Goal: Information Seeking & Learning: Learn about a topic

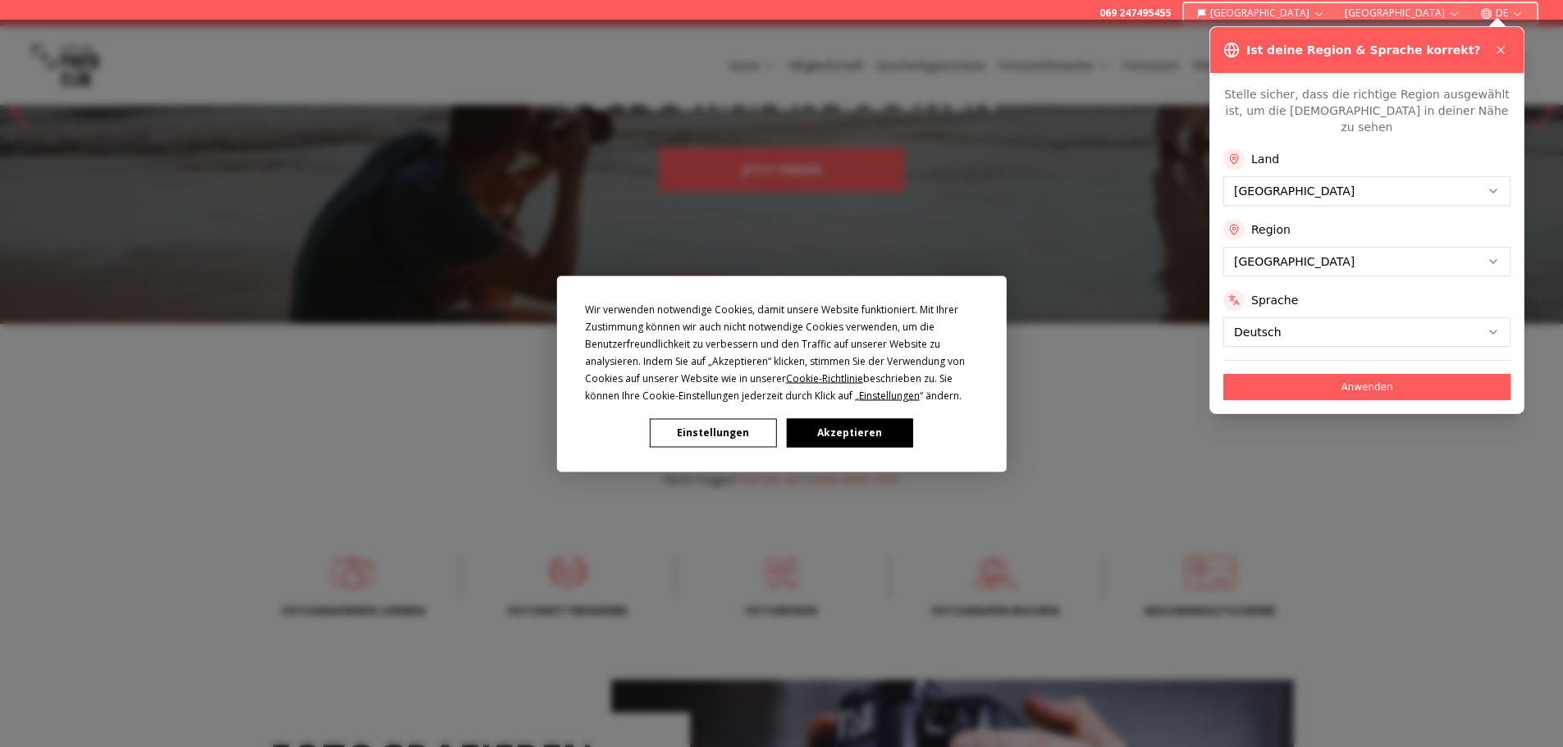
click at [839, 427] on button "Akzeptieren" at bounding box center [849, 432] width 126 height 29
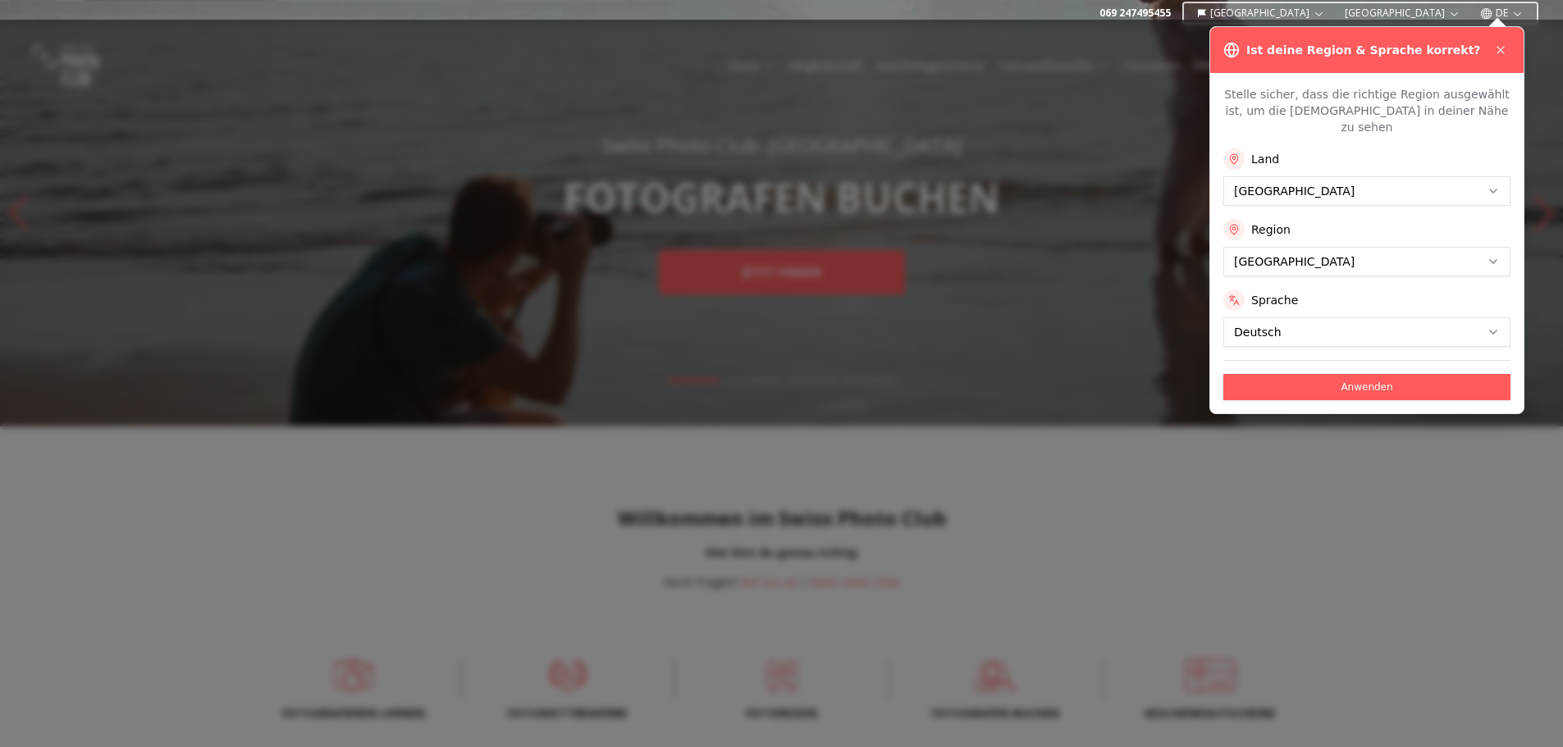
click at [1356, 374] on button "Anwenden" at bounding box center [1366, 387] width 287 height 26
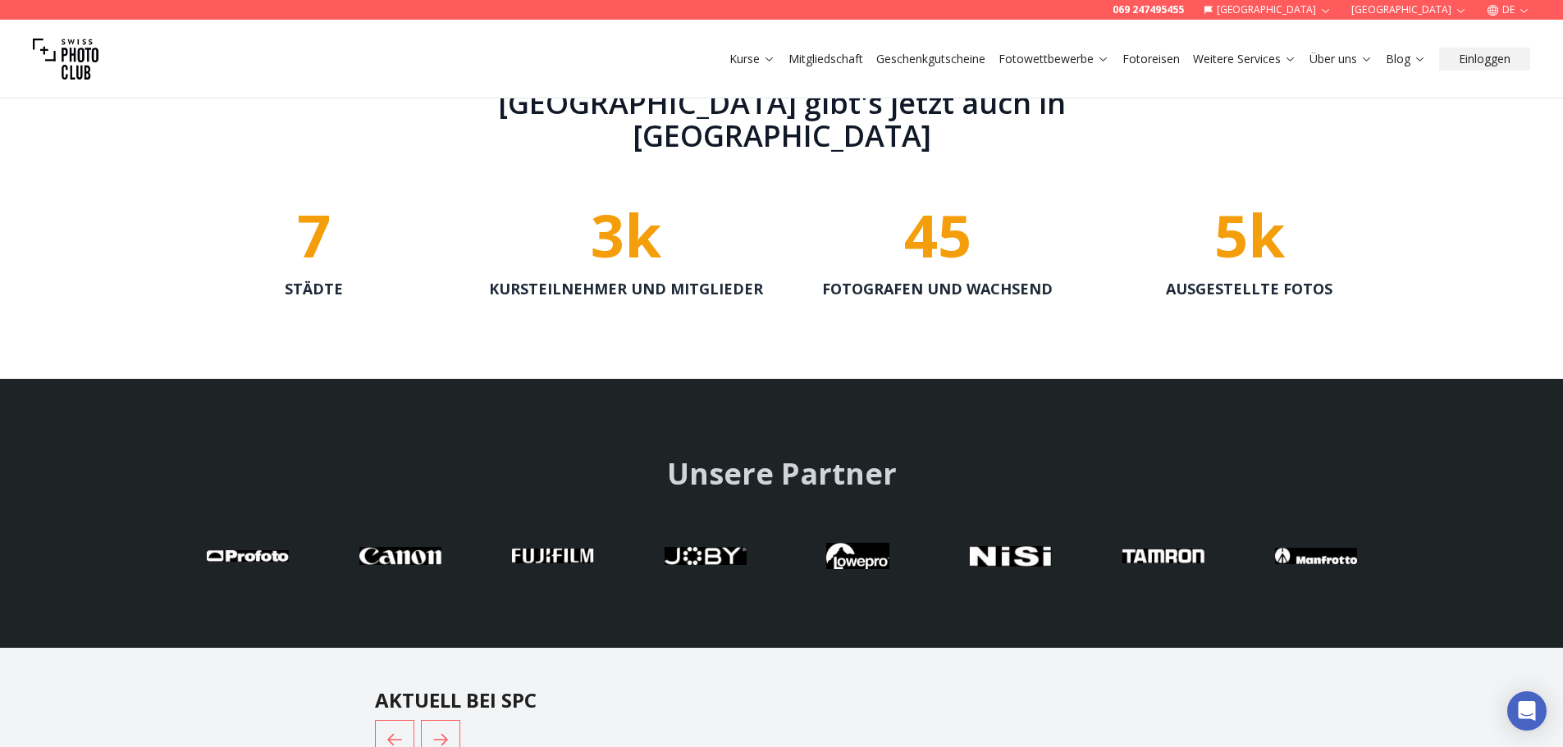
scroll to position [3487, 0]
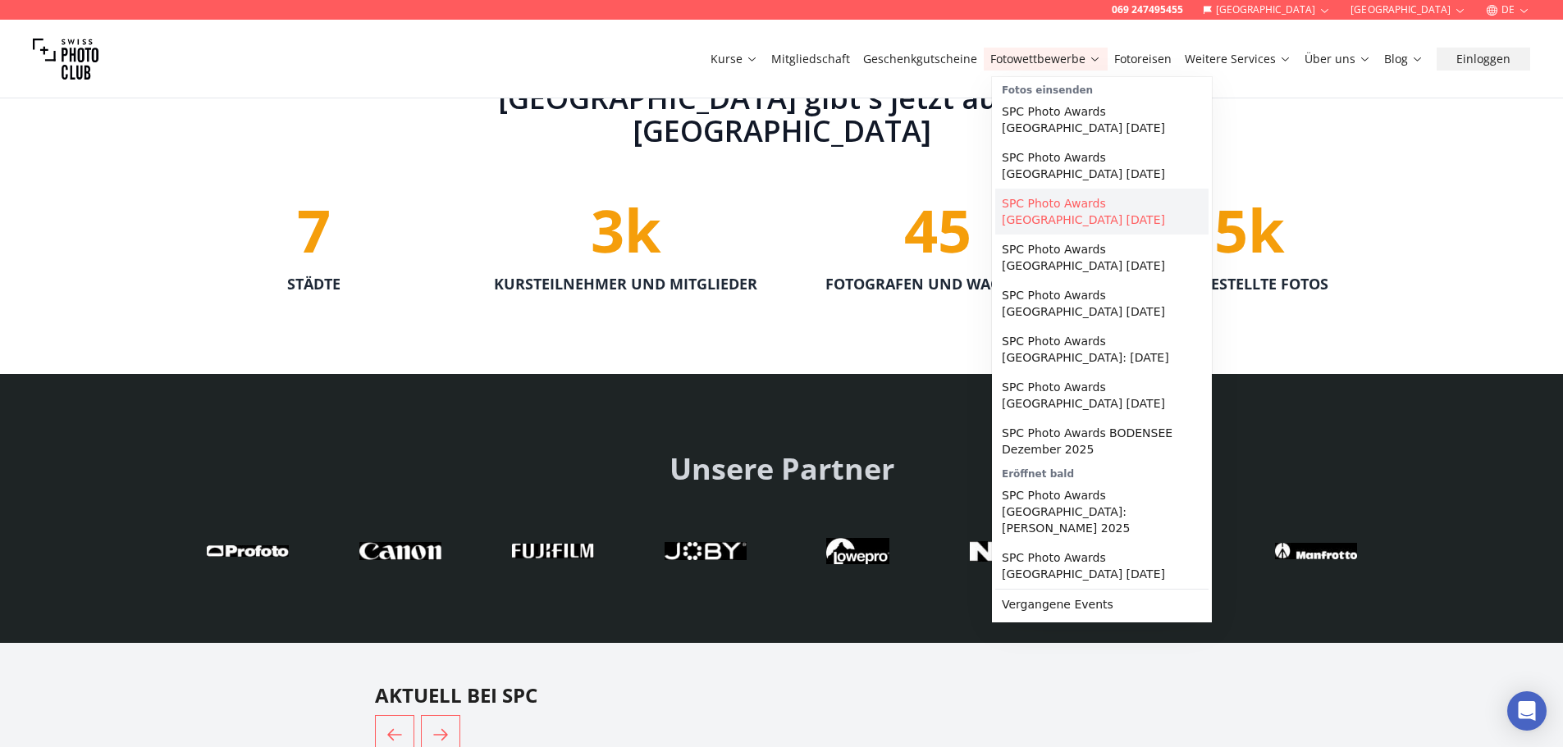
click at [1081, 192] on link "SPC Photo Awards [GEOGRAPHIC_DATA] [DATE]" at bounding box center [1101, 212] width 213 height 46
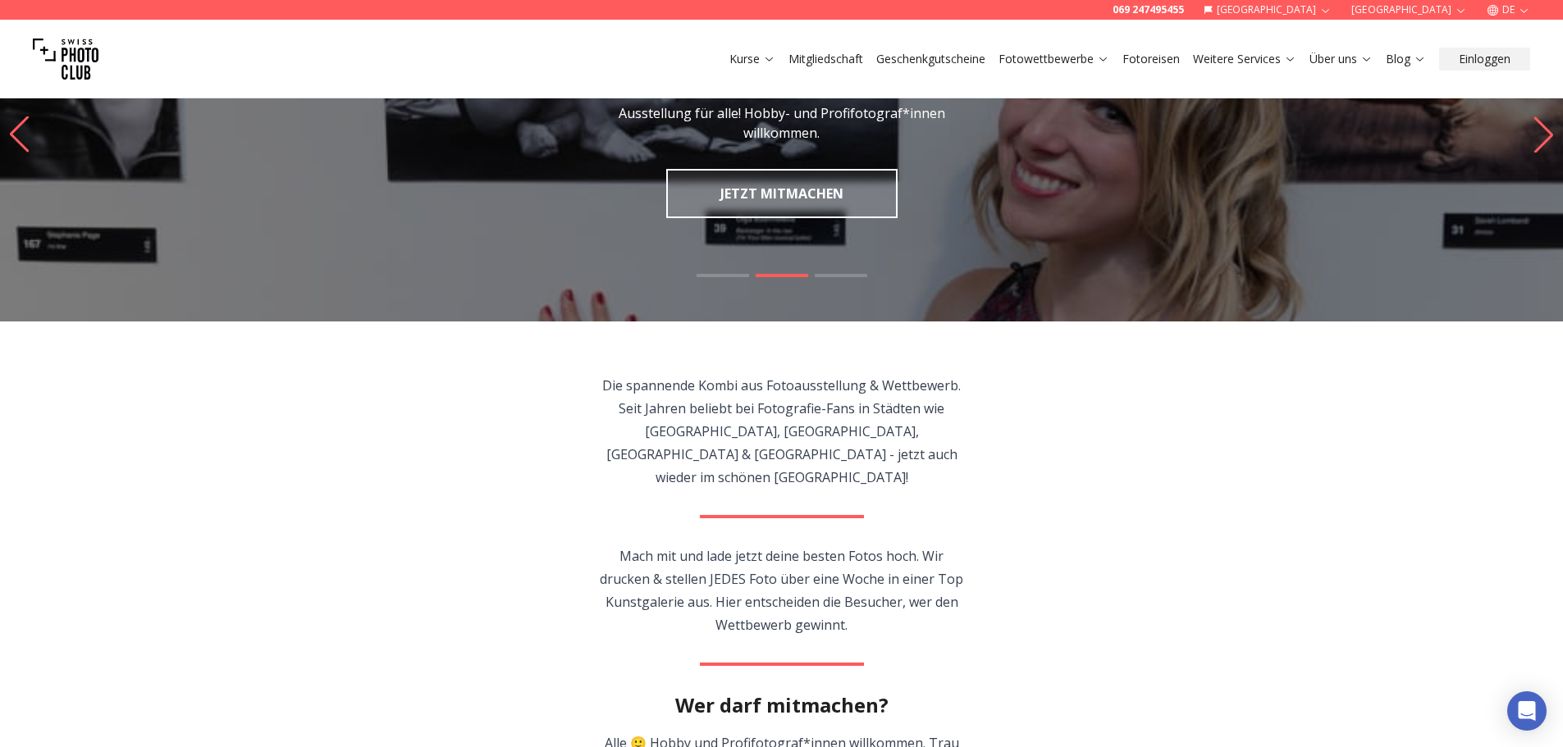
scroll to position [123, 0]
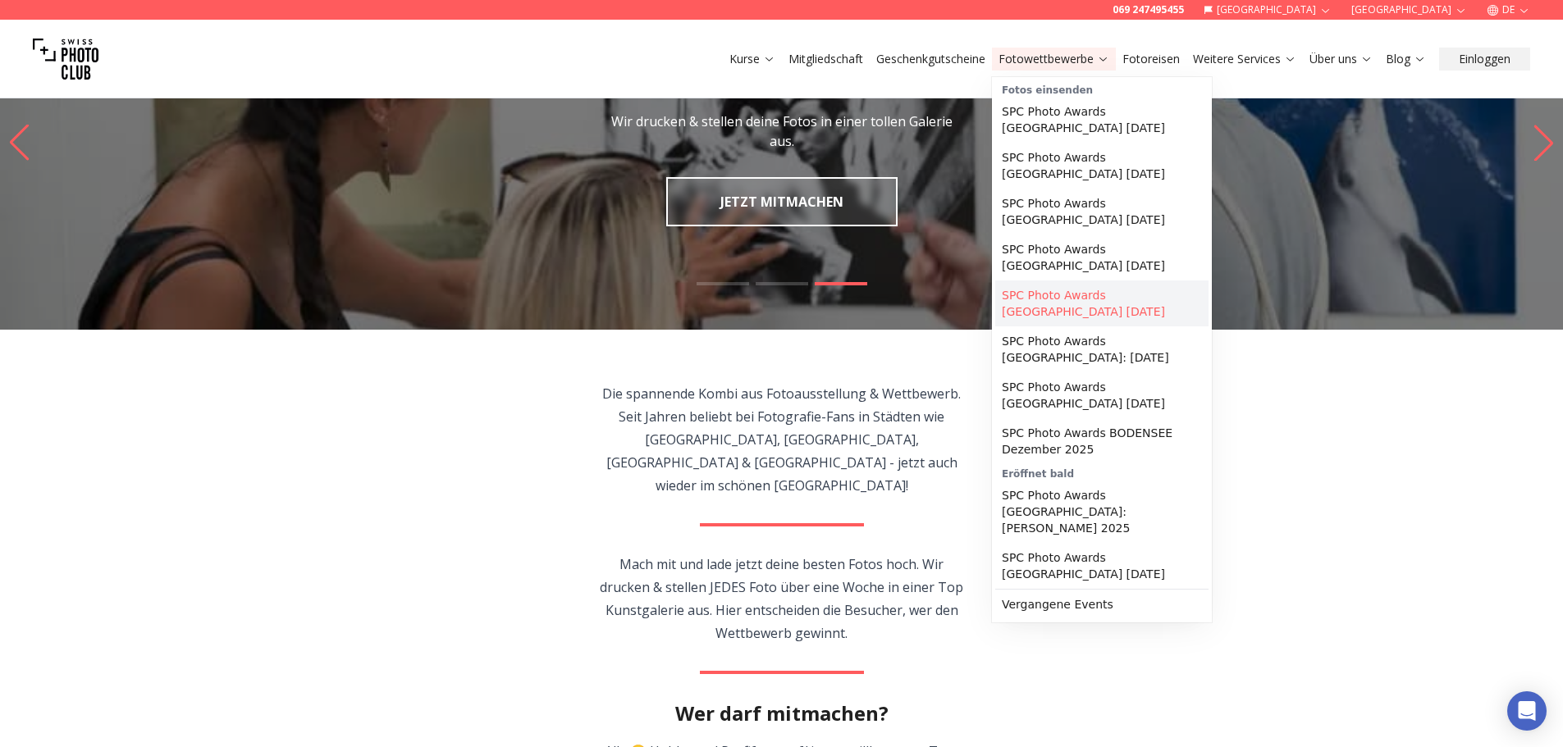
click at [1088, 289] on link "SPC Photo Awards [GEOGRAPHIC_DATA] [DATE]" at bounding box center [1101, 304] width 213 height 46
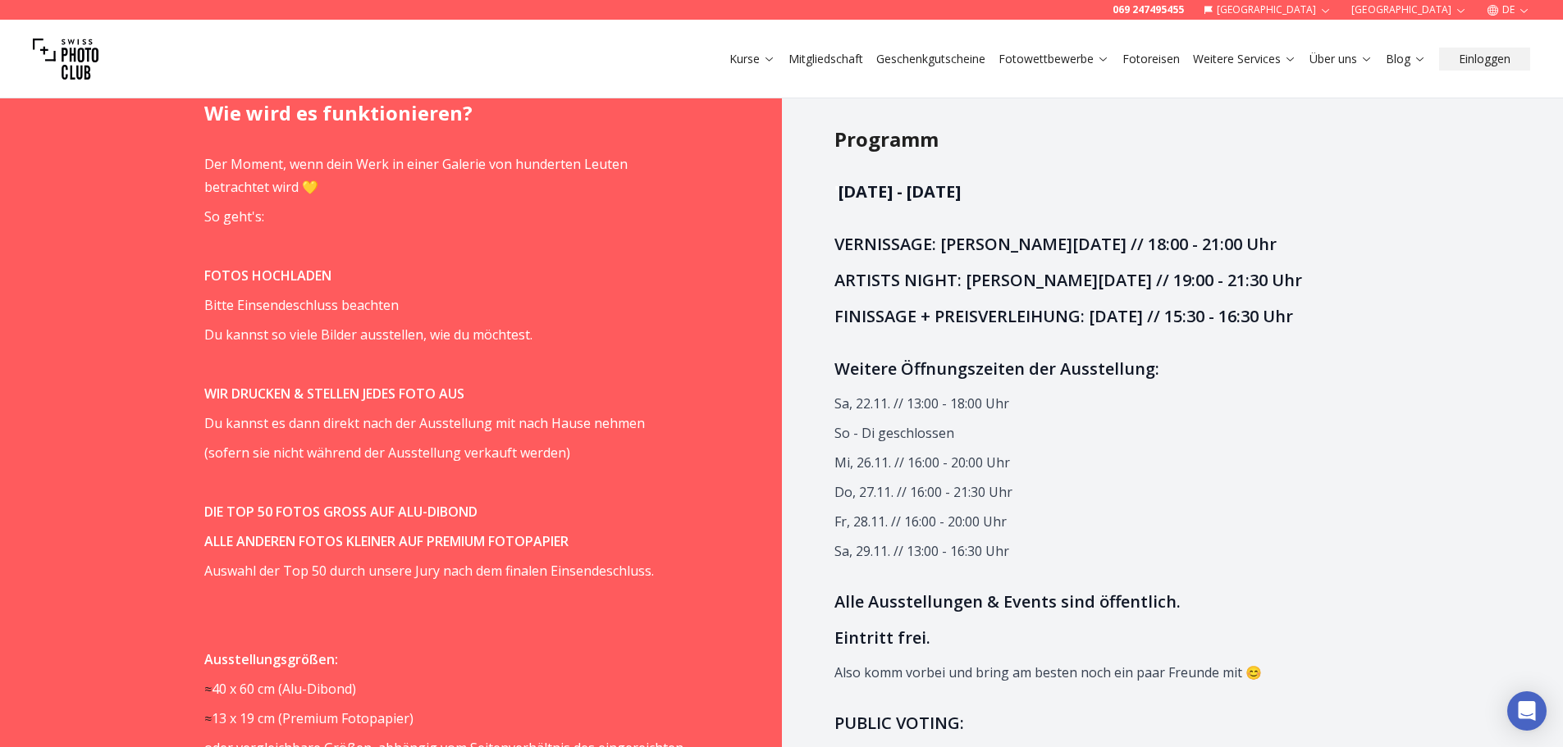
scroll to position [1210, 0]
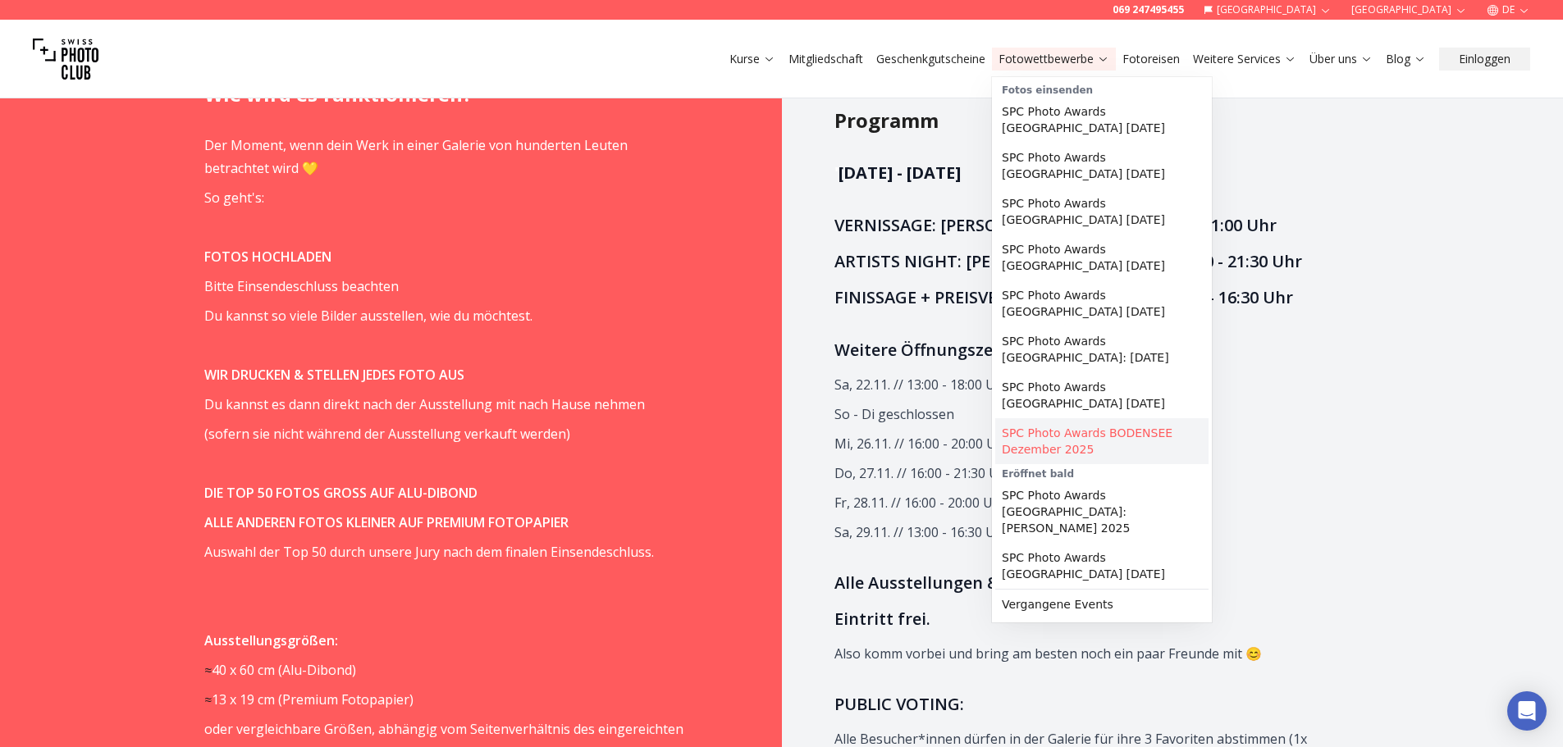
click at [1083, 422] on link "SPC Photo Awards BODENSEE Dezember 2025" at bounding box center [1101, 441] width 213 height 46
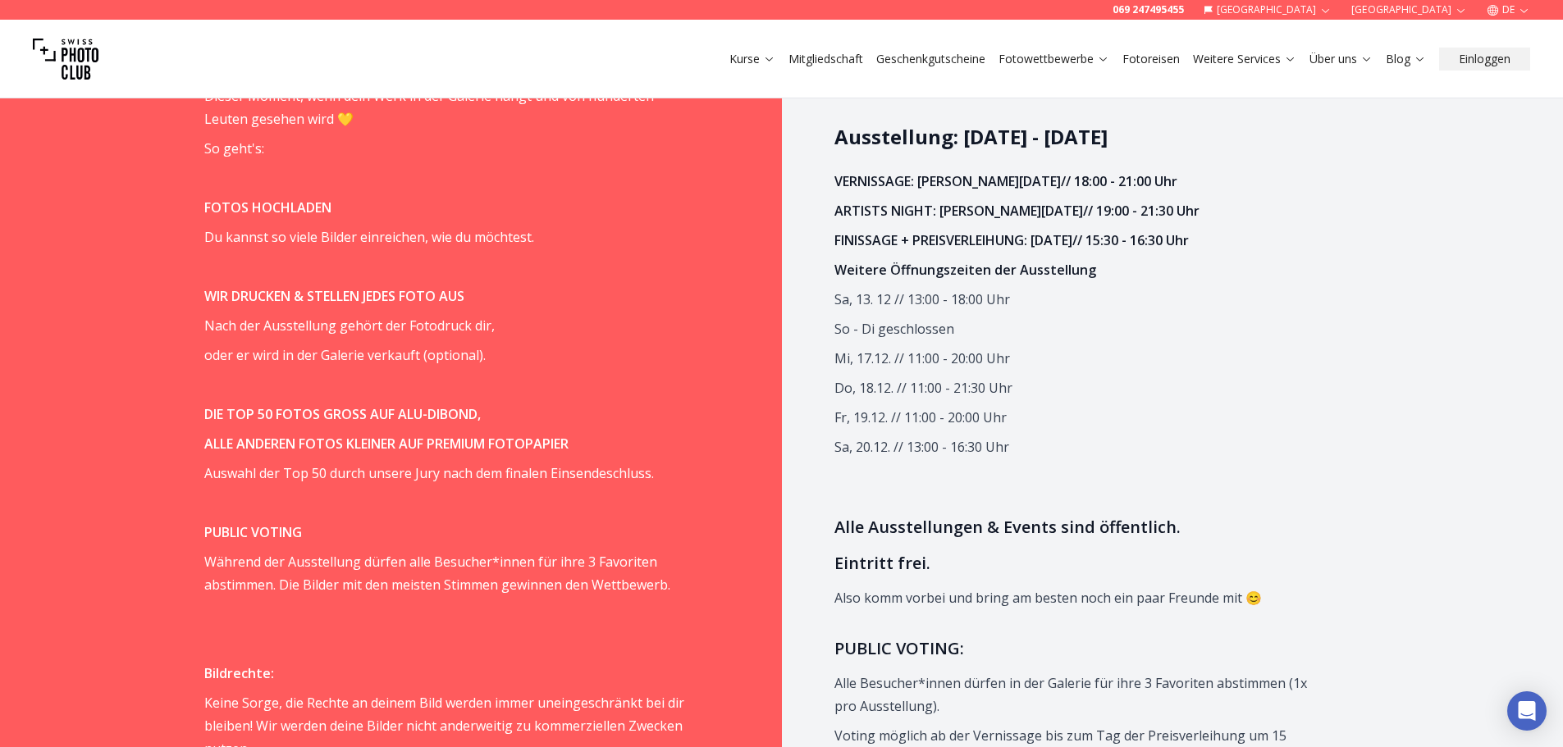
scroll to position [1231, 0]
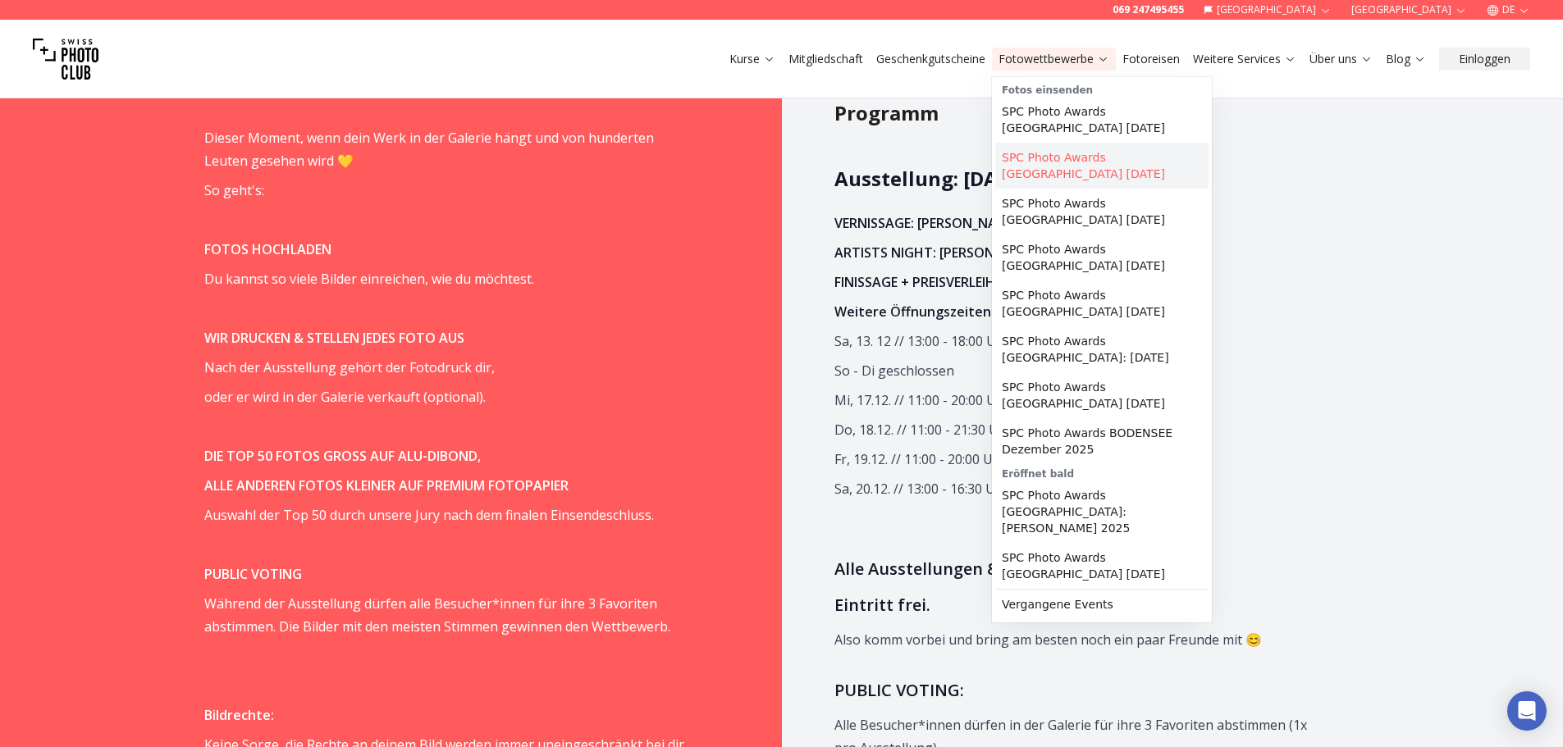
click at [1070, 147] on link "SPC Photo Awards [GEOGRAPHIC_DATA] [DATE]" at bounding box center [1101, 166] width 213 height 46
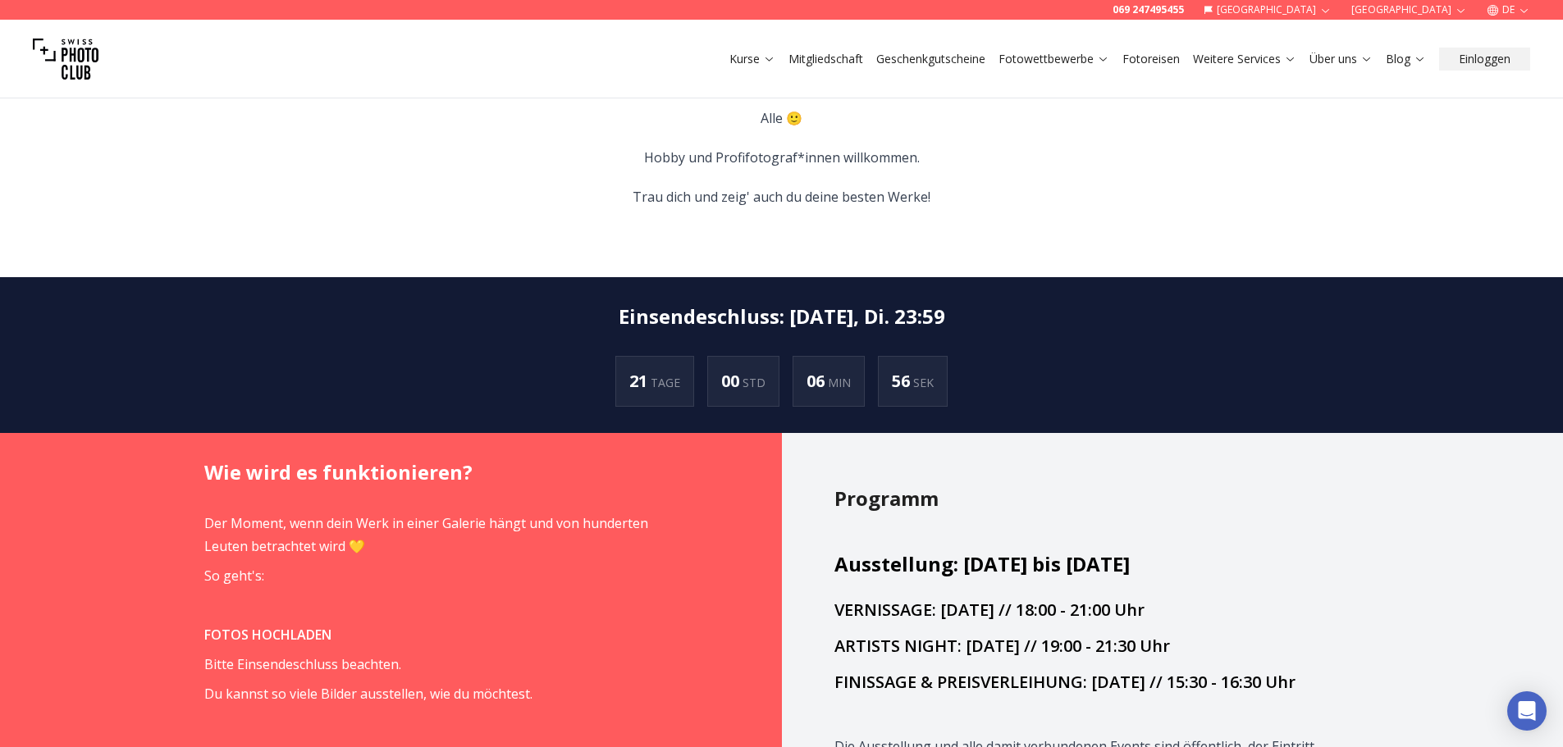
scroll to position [862, 0]
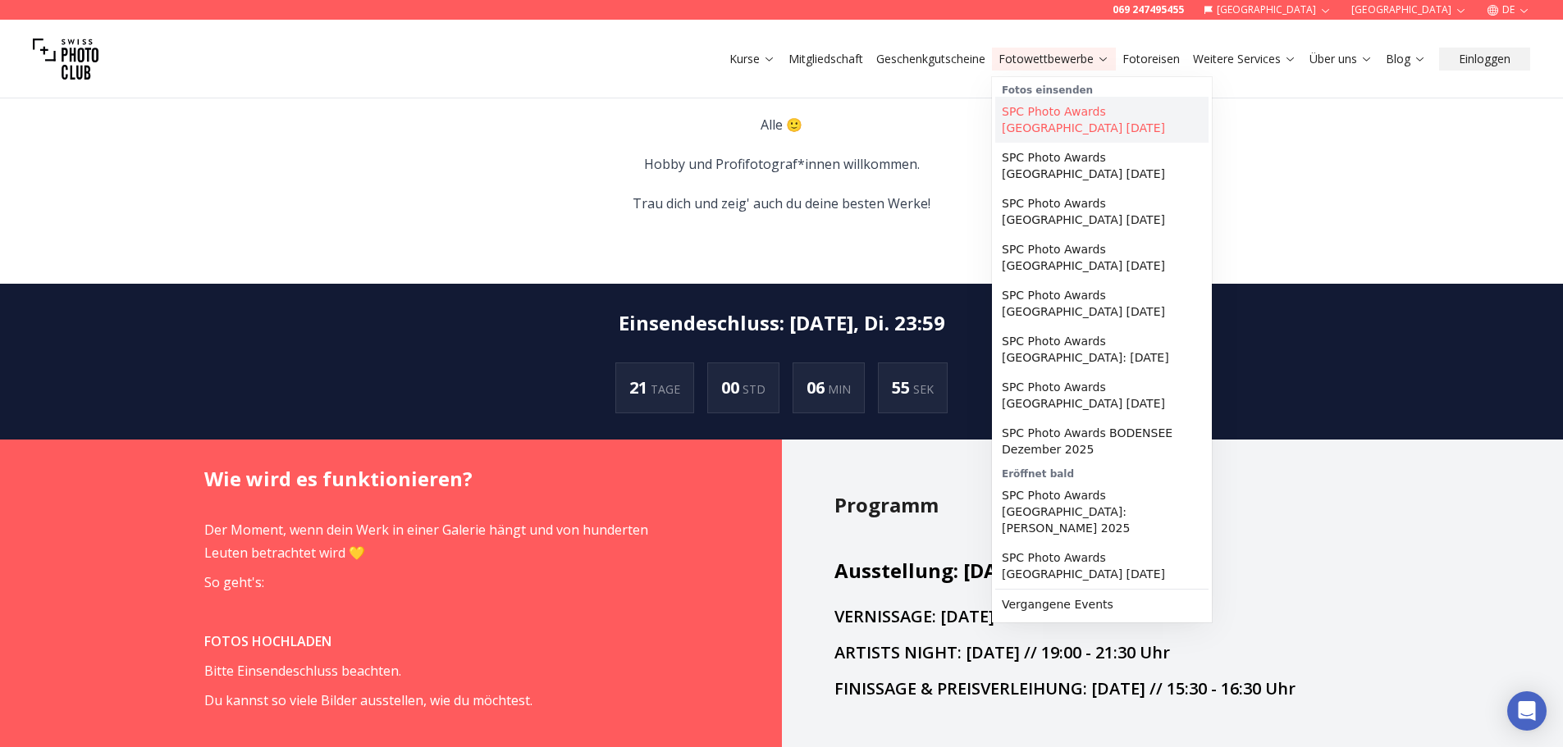
click at [1080, 109] on link "SPC Photo Awards [GEOGRAPHIC_DATA] [DATE]" at bounding box center [1101, 120] width 213 height 46
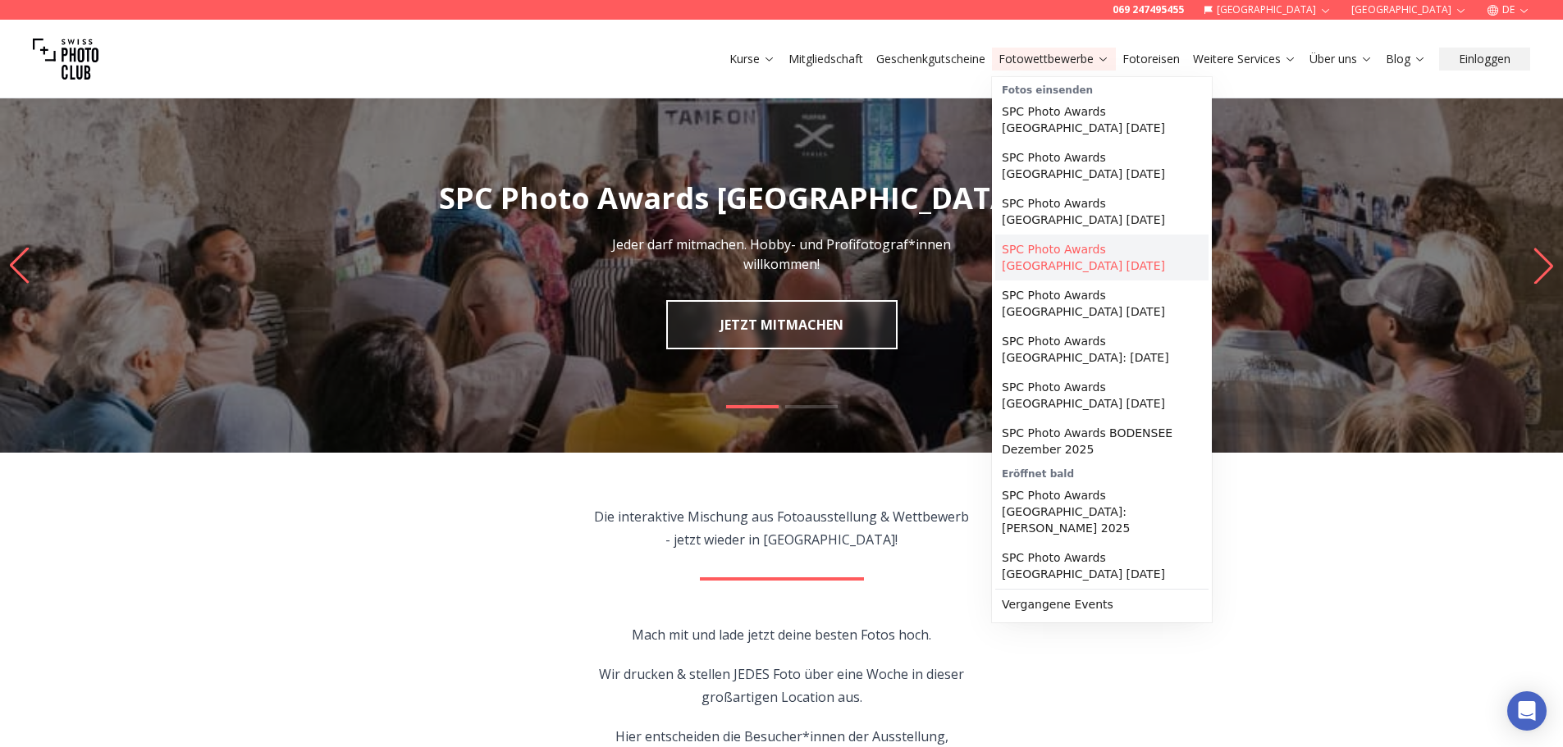
click at [1084, 235] on link "SPC Photo Awards [GEOGRAPHIC_DATA] [DATE]" at bounding box center [1101, 258] width 213 height 46
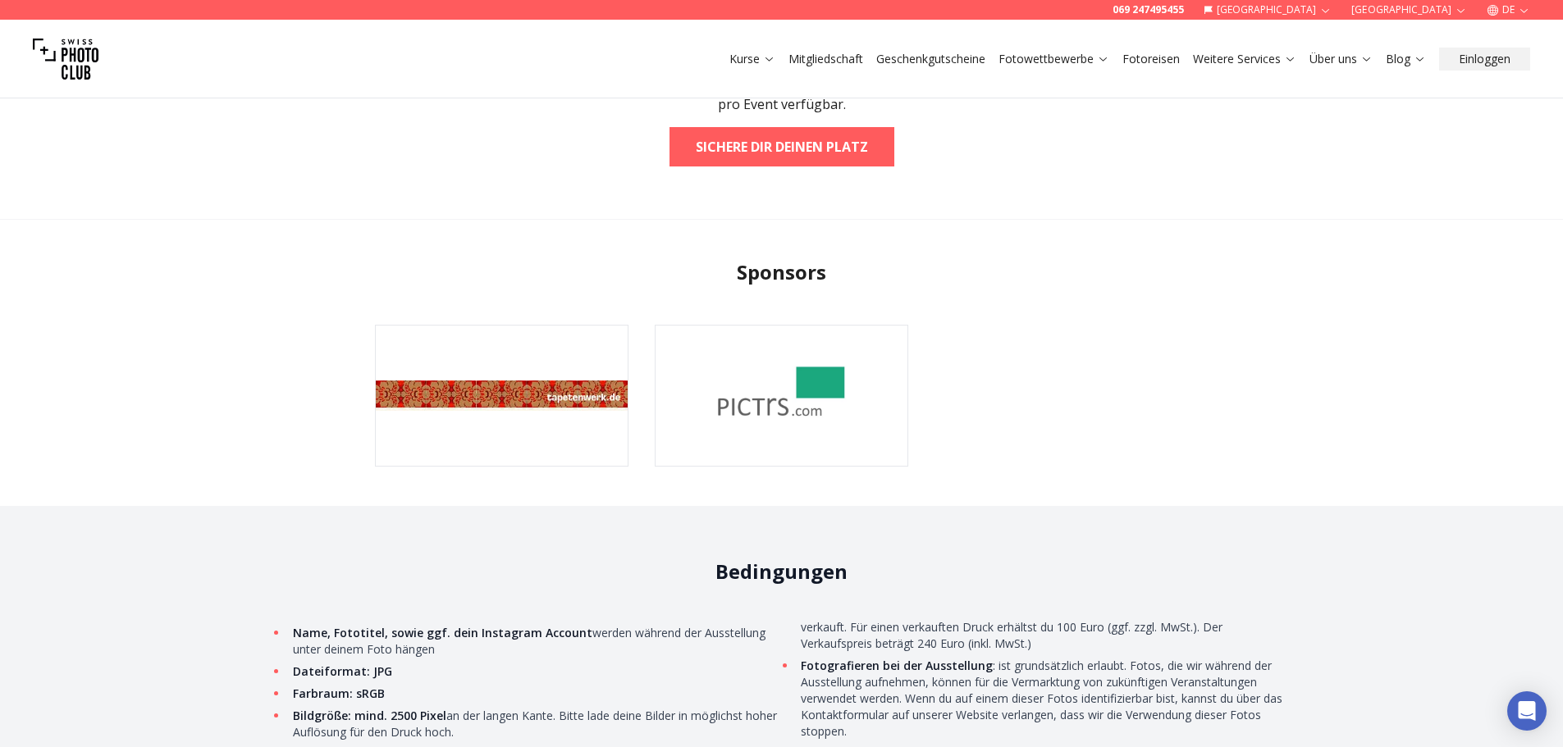
scroll to position [3508, 0]
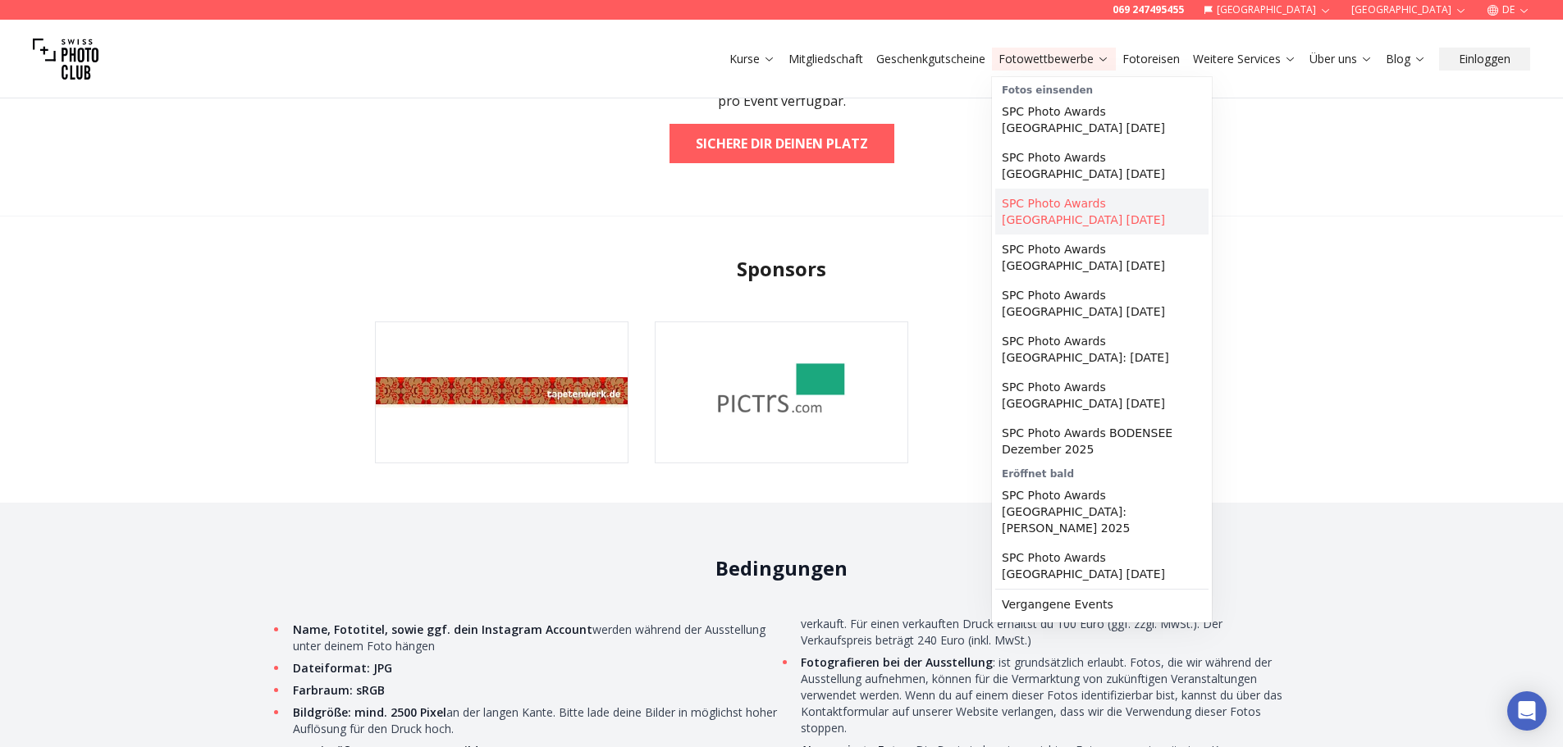
click at [1093, 201] on link "SPC Photo Awards [GEOGRAPHIC_DATA] [DATE]" at bounding box center [1101, 212] width 213 height 46
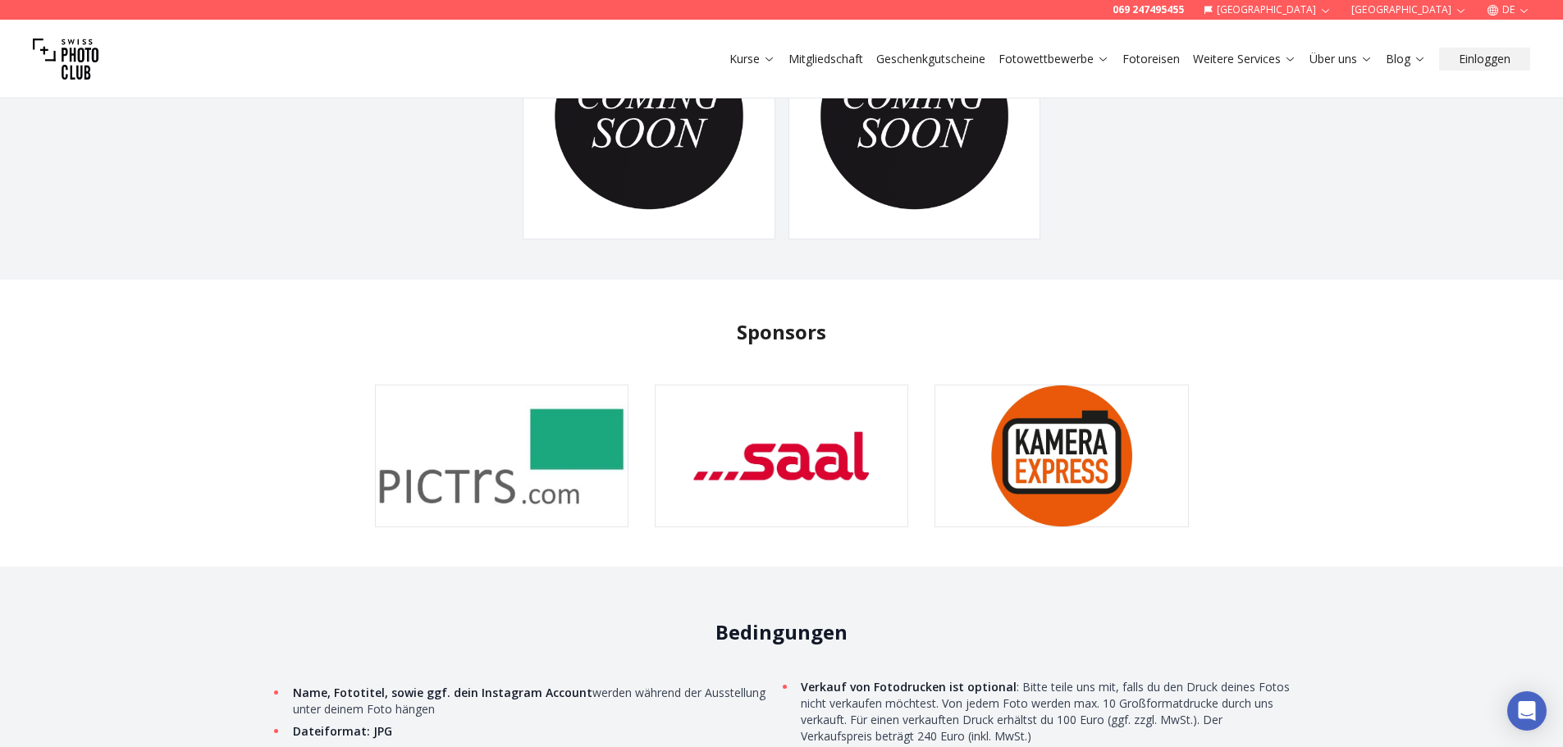
scroll to position [4677, 0]
